Goal: Use online tool/utility: Utilize a website feature to perform a specific function

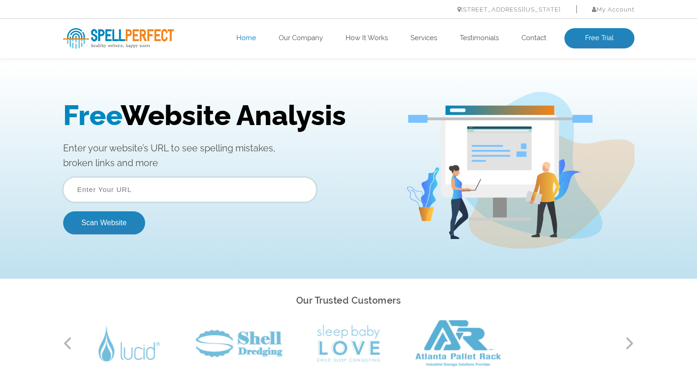
click at [118, 196] on input "text" at bounding box center [189, 189] width 253 height 25
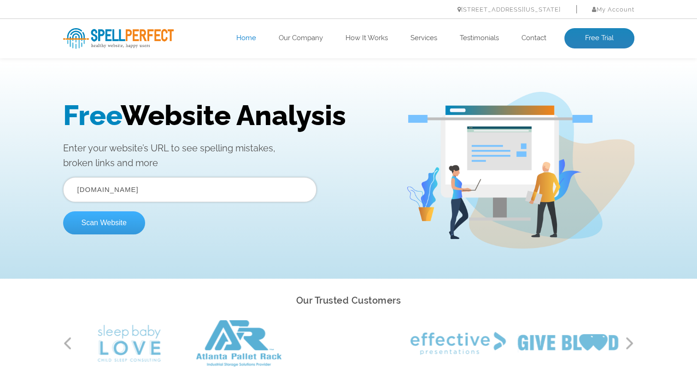
type input "[DOMAIN_NAME]"
click at [117, 229] on button "Scan Website" at bounding box center [104, 222] width 82 height 23
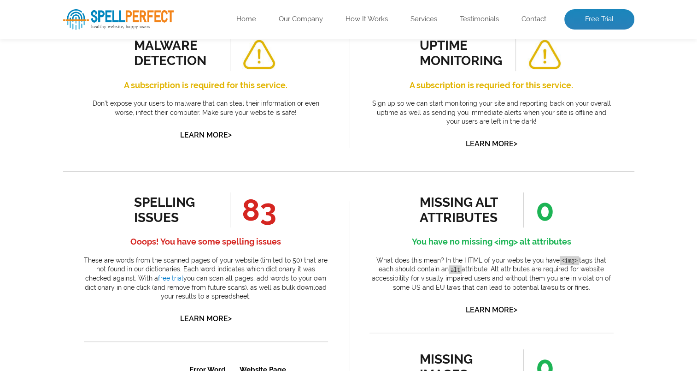
scroll to position [366, 0]
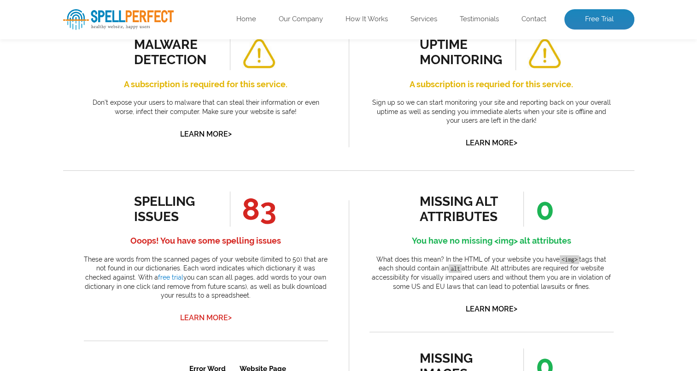
click at [206, 315] on link "Learn More >" at bounding box center [206, 317] width 52 height 9
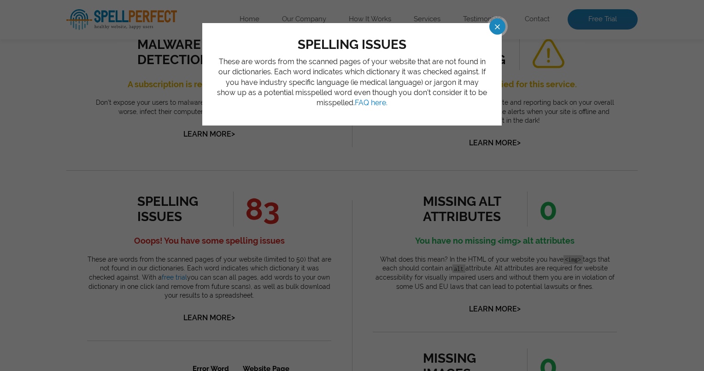
click at [363, 271] on div "spelling issues These are words from the scanned pages of your website that are…" at bounding box center [352, 185] width 704 height 371
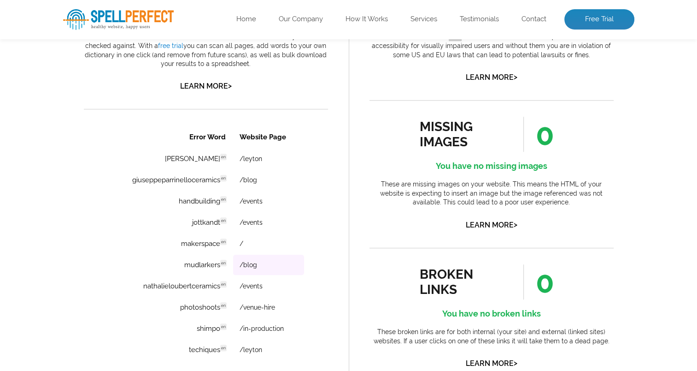
scroll to position [601, 0]
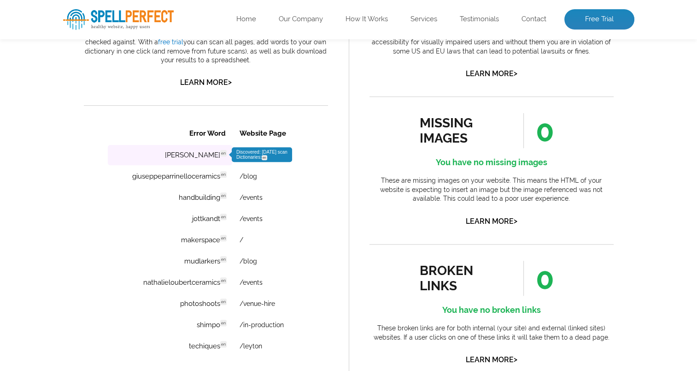
click at [212, 157] on td "[PERSON_NAME] en Discovered: [DATE] scan Dictionaries: en" at bounding box center [169, 155] width 124 height 20
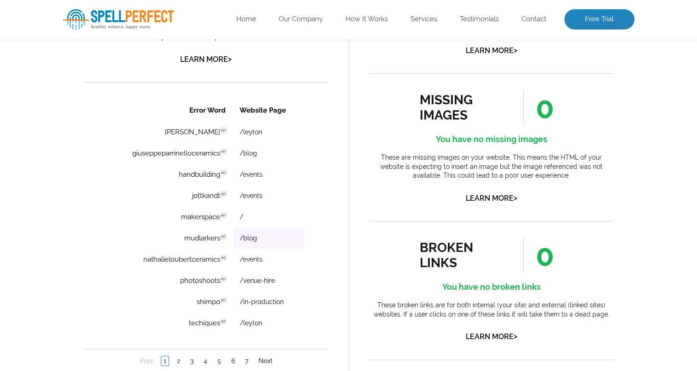
scroll to position [623, 0]
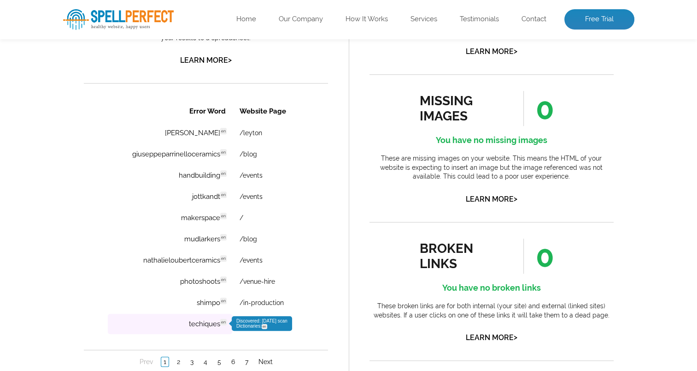
click at [207, 321] on td "techiques en Discovered: [DATE] scan Dictionaries: en" at bounding box center [169, 323] width 124 height 20
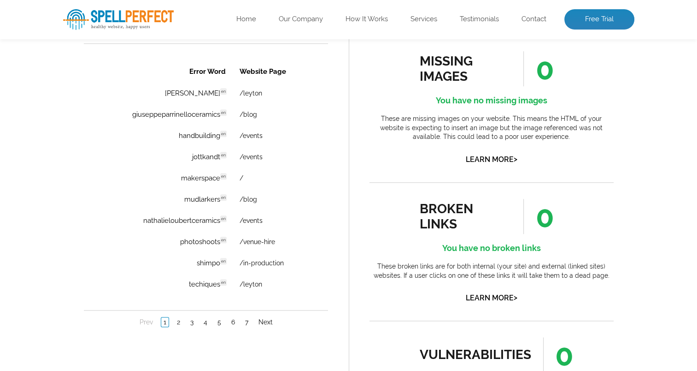
scroll to position [663, 0]
click at [268, 317] on link "Next" at bounding box center [265, 321] width 19 height 9
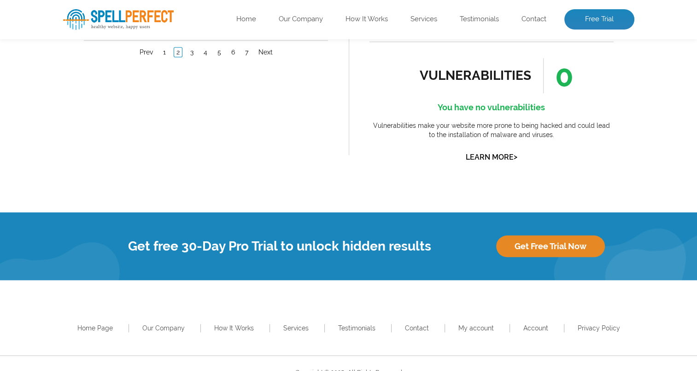
scroll to position [959, 0]
